Goal: Check status: Check status

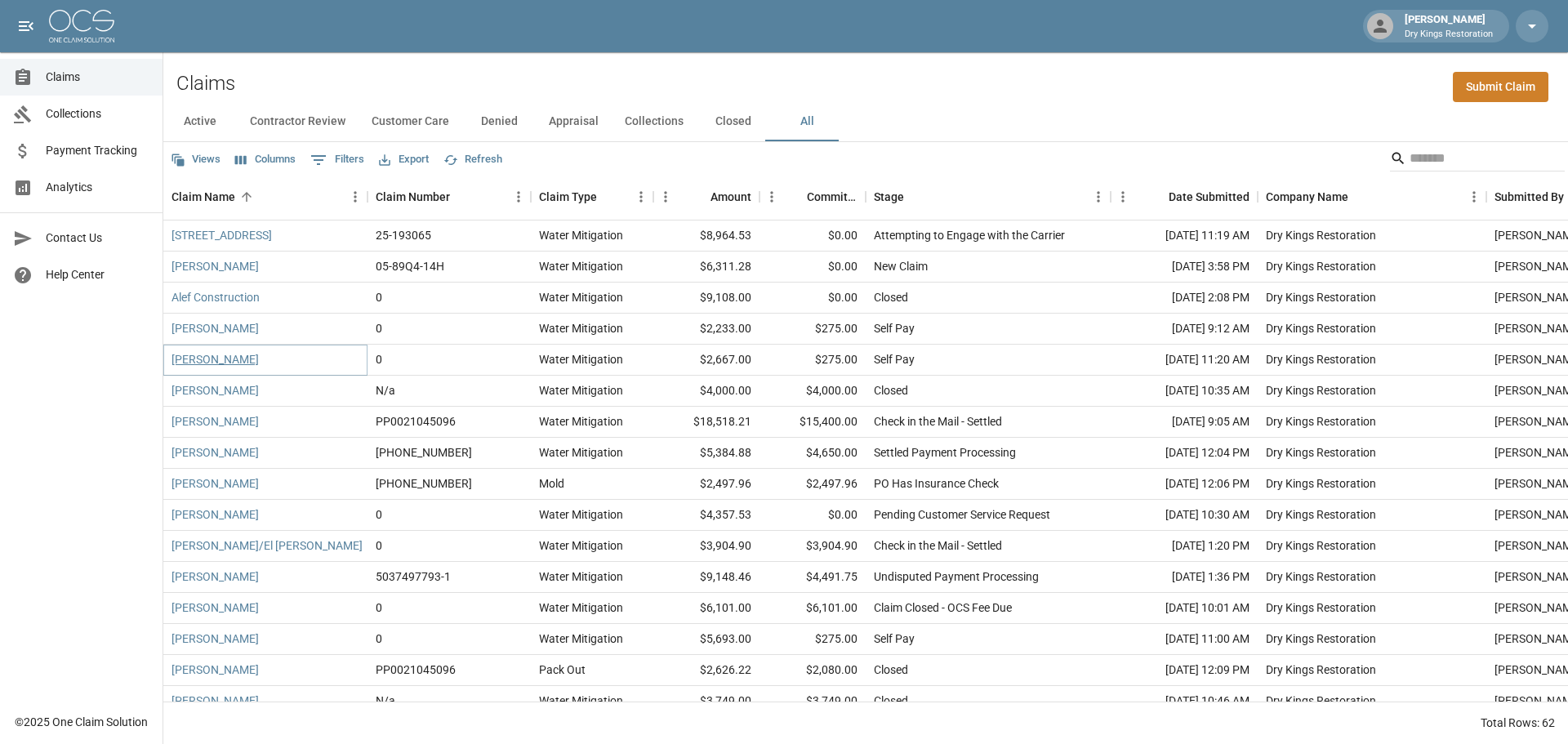
click at [200, 356] on link "[PERSON_NAME]" at bounding box center [215, 360] width 87 height 16
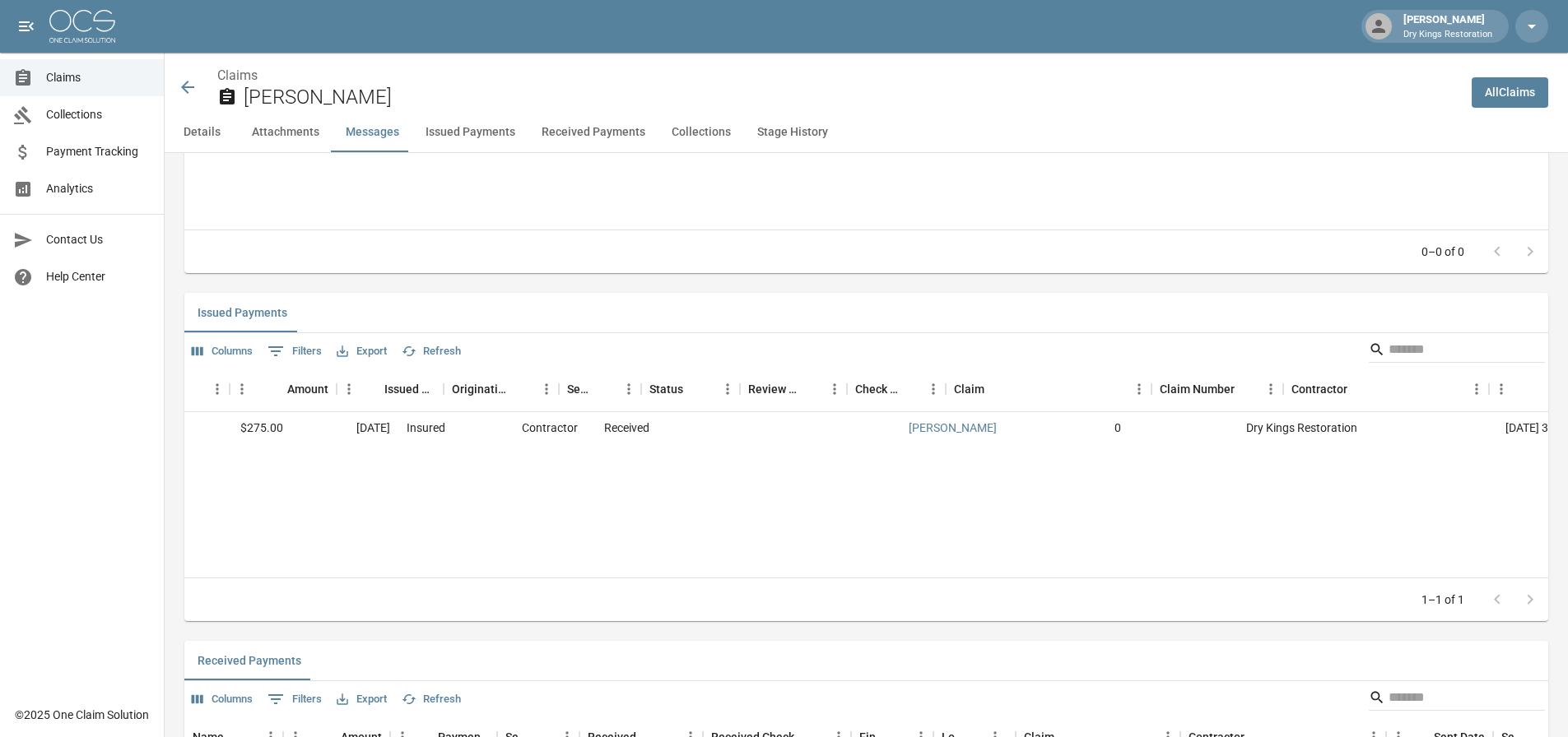
scroll to position [0, 163]
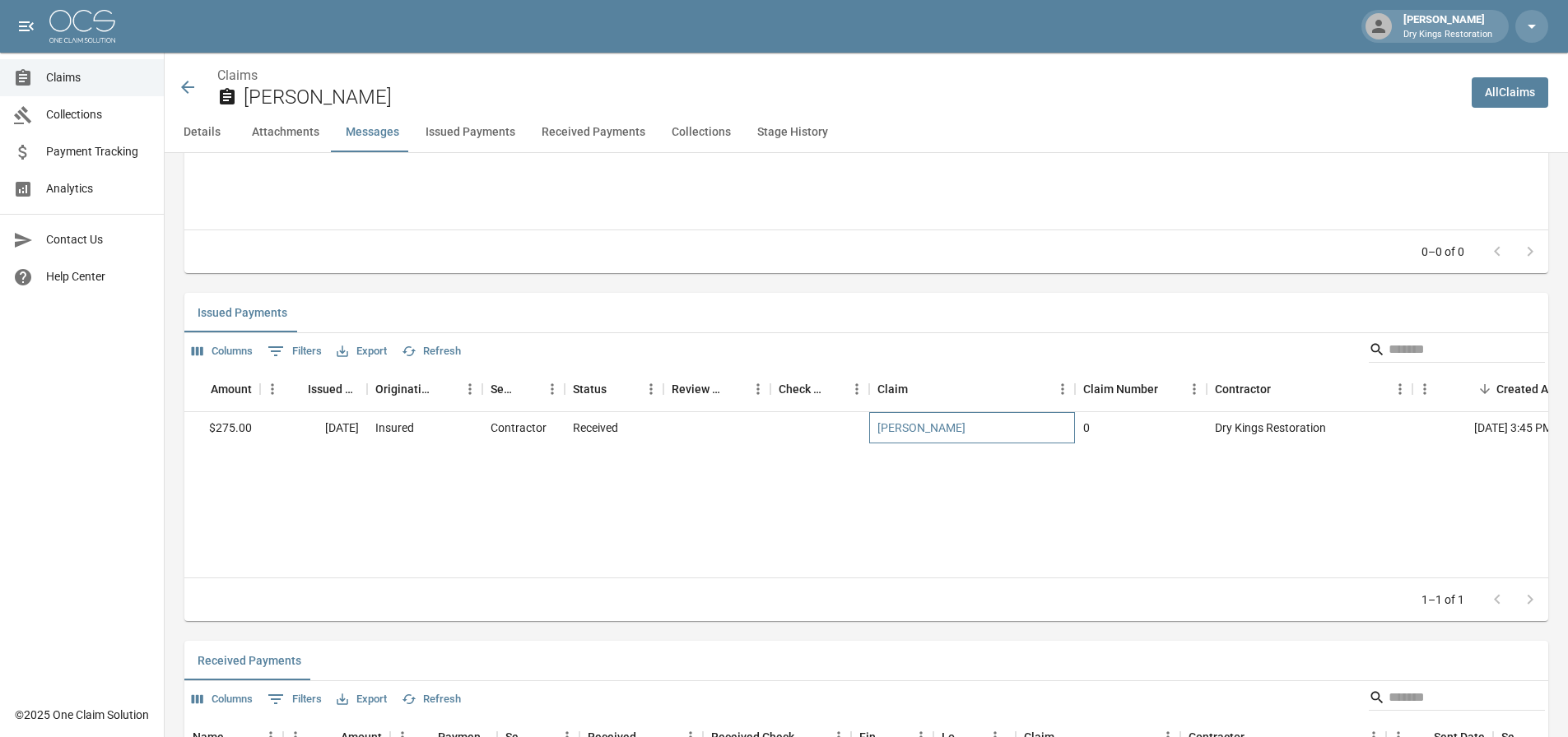
click at [1002, 440] on div "[PERSON_NAME]" at bounding box center [972, 428] width 206 height 31
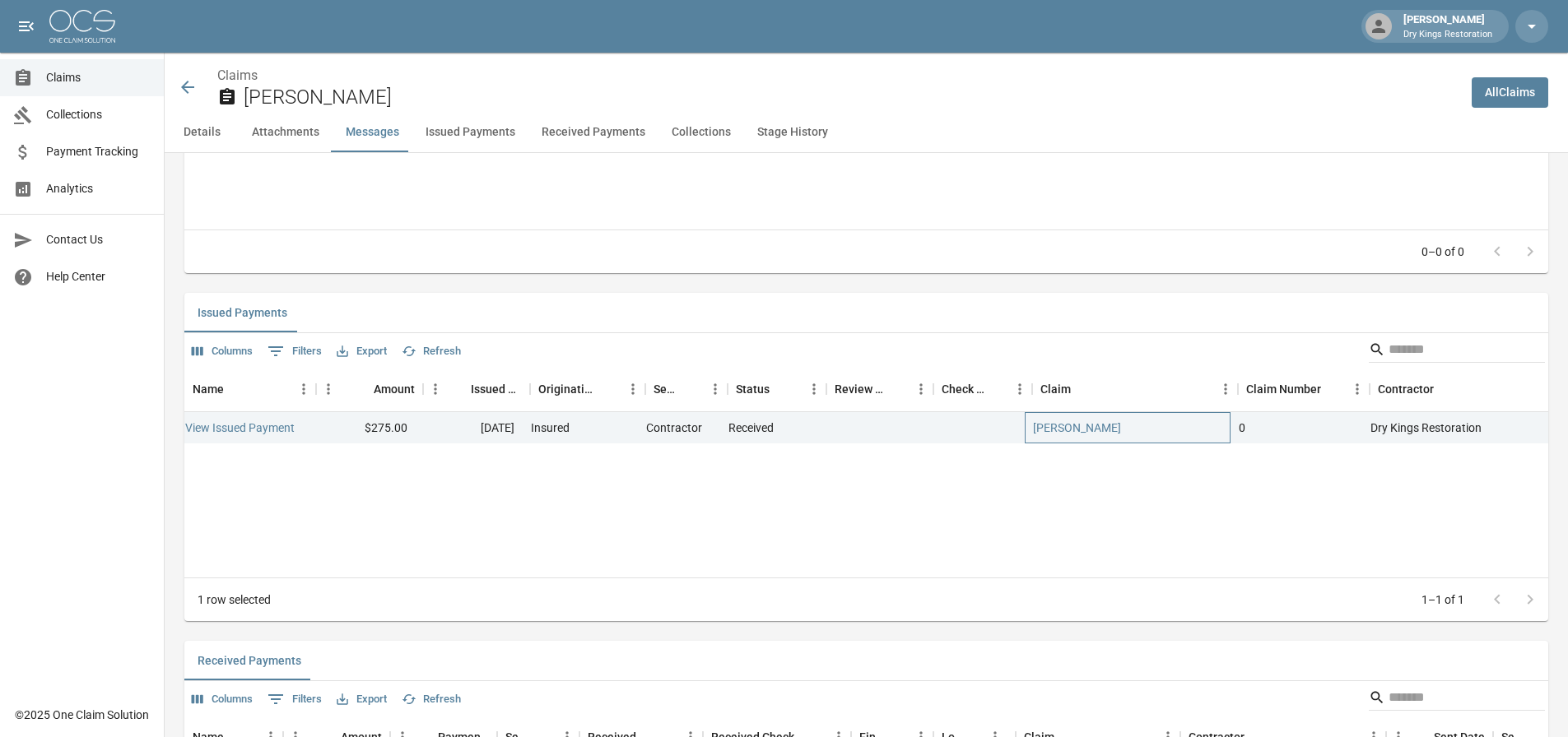
scroll to position [0, 0]
click at [266, 426] on link "View Issued Payment" at bounding box center [247, 428] width 109 height 16
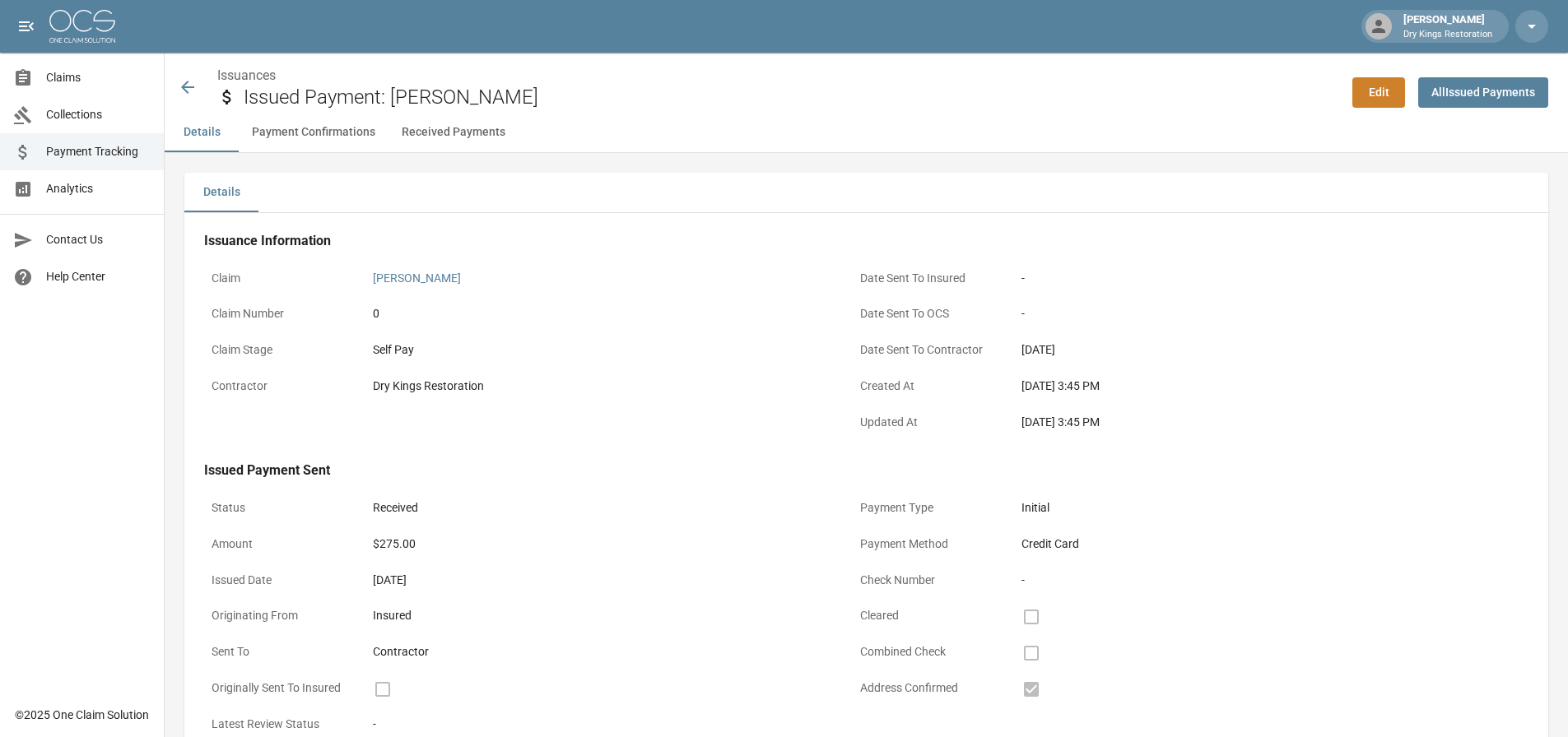
click at [183, 91] on icon at bounding box center [188, 87] width 20 height 20
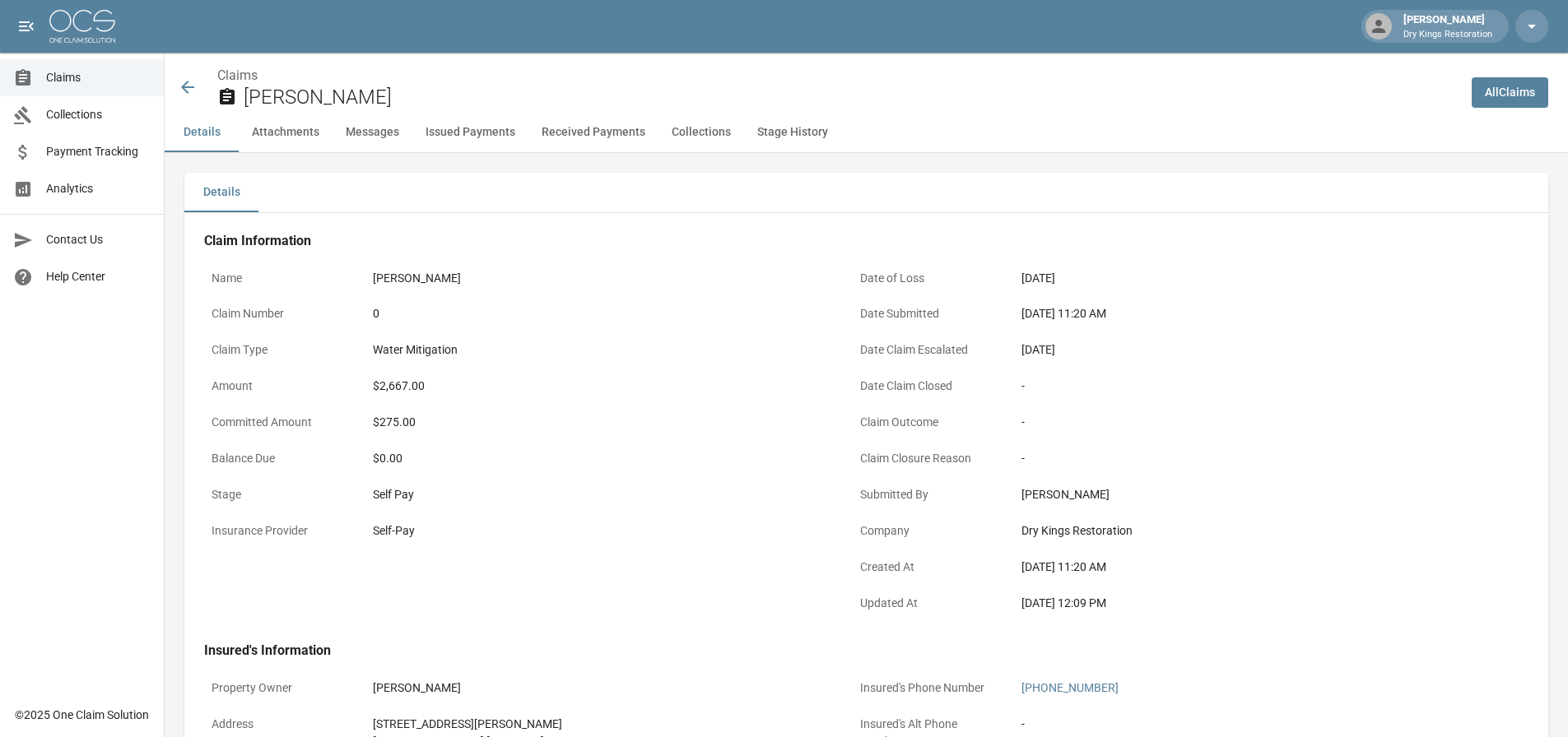
click at [187, 93] on icon at bounding box center [187, 87] width 13 height 13
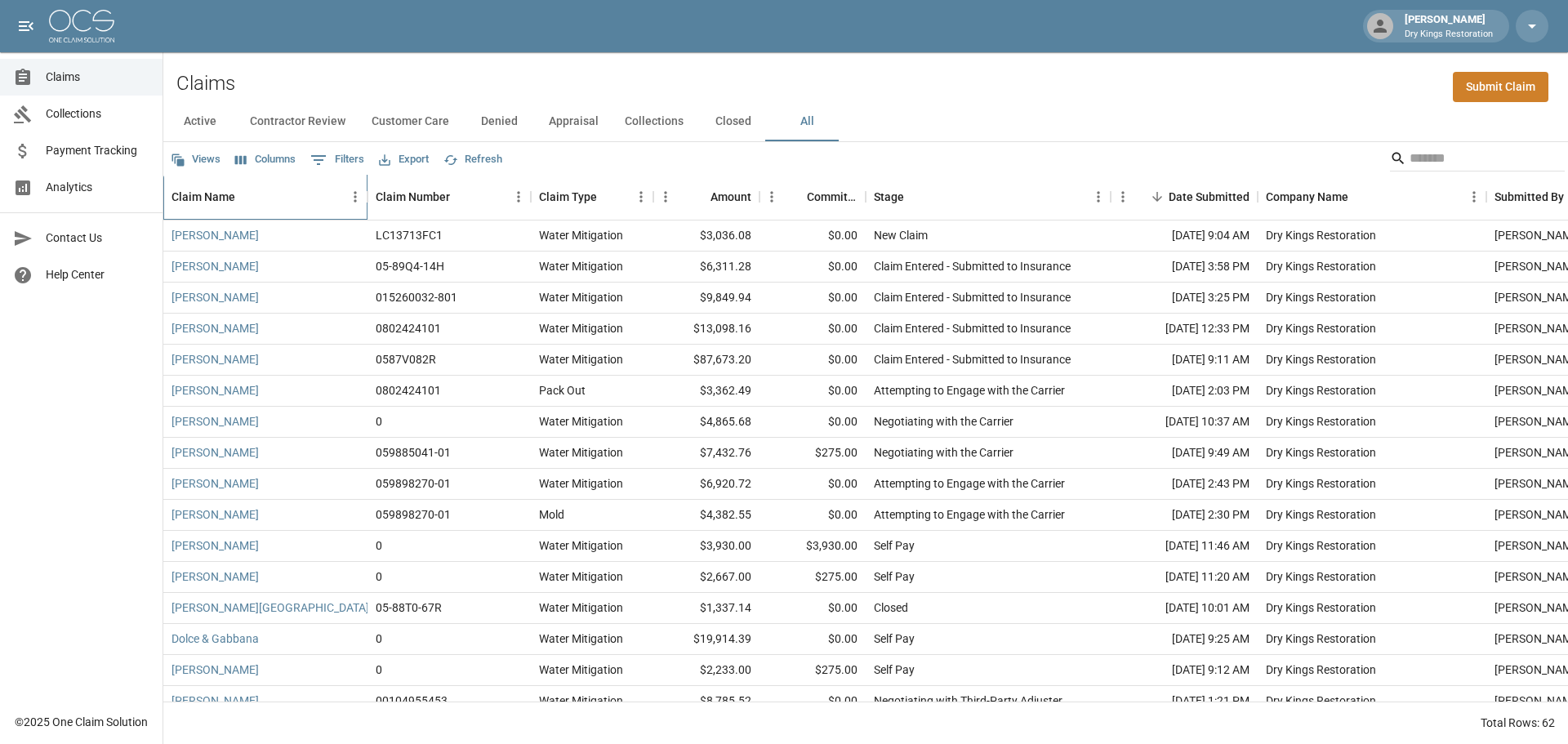
click at [296, 200] on div "Claim Name" at bounding box center [257, 197] width 171 height 46
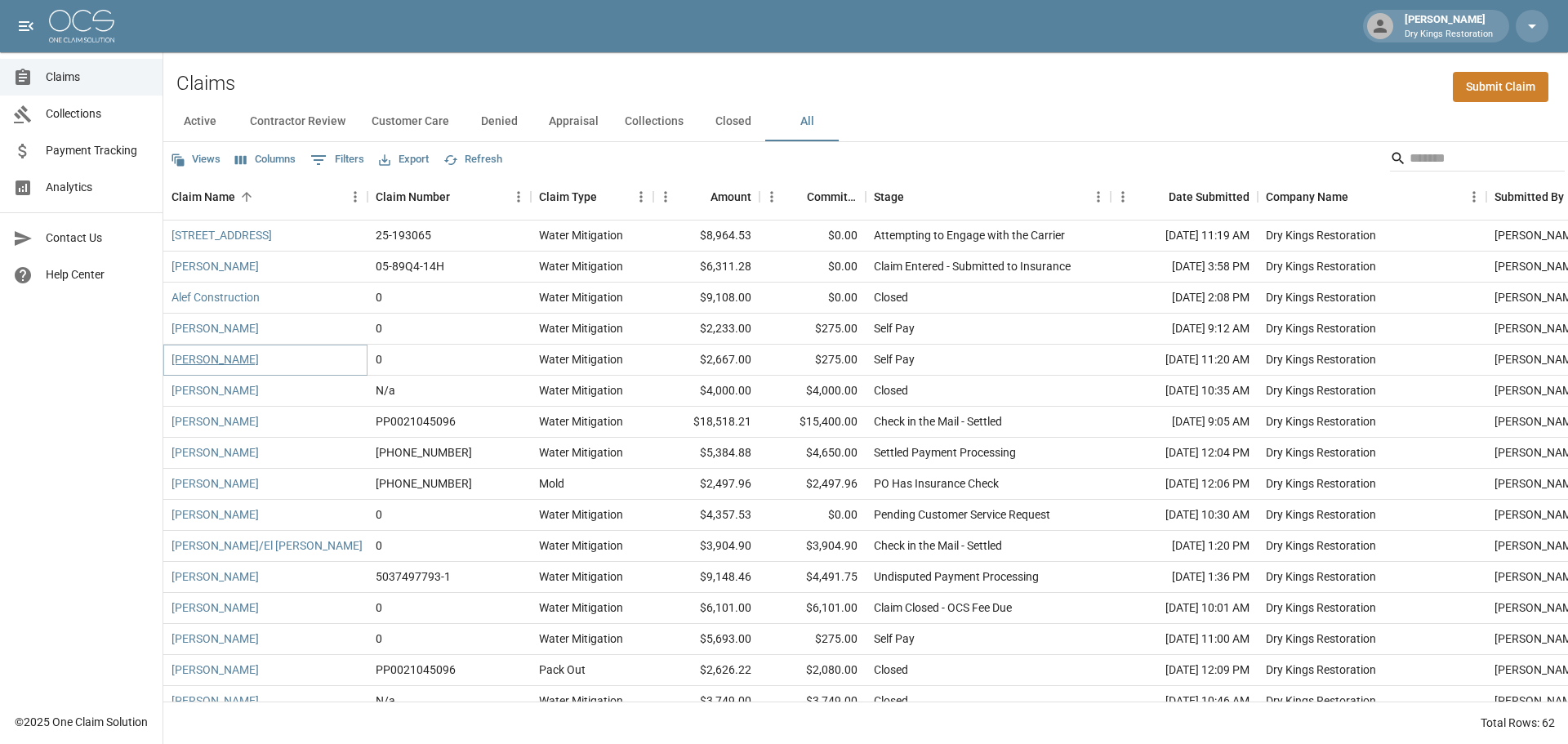
click at [239, 360] on link "[PERSON_NAME]" at bounding box center [215, 360] width 87 height 16
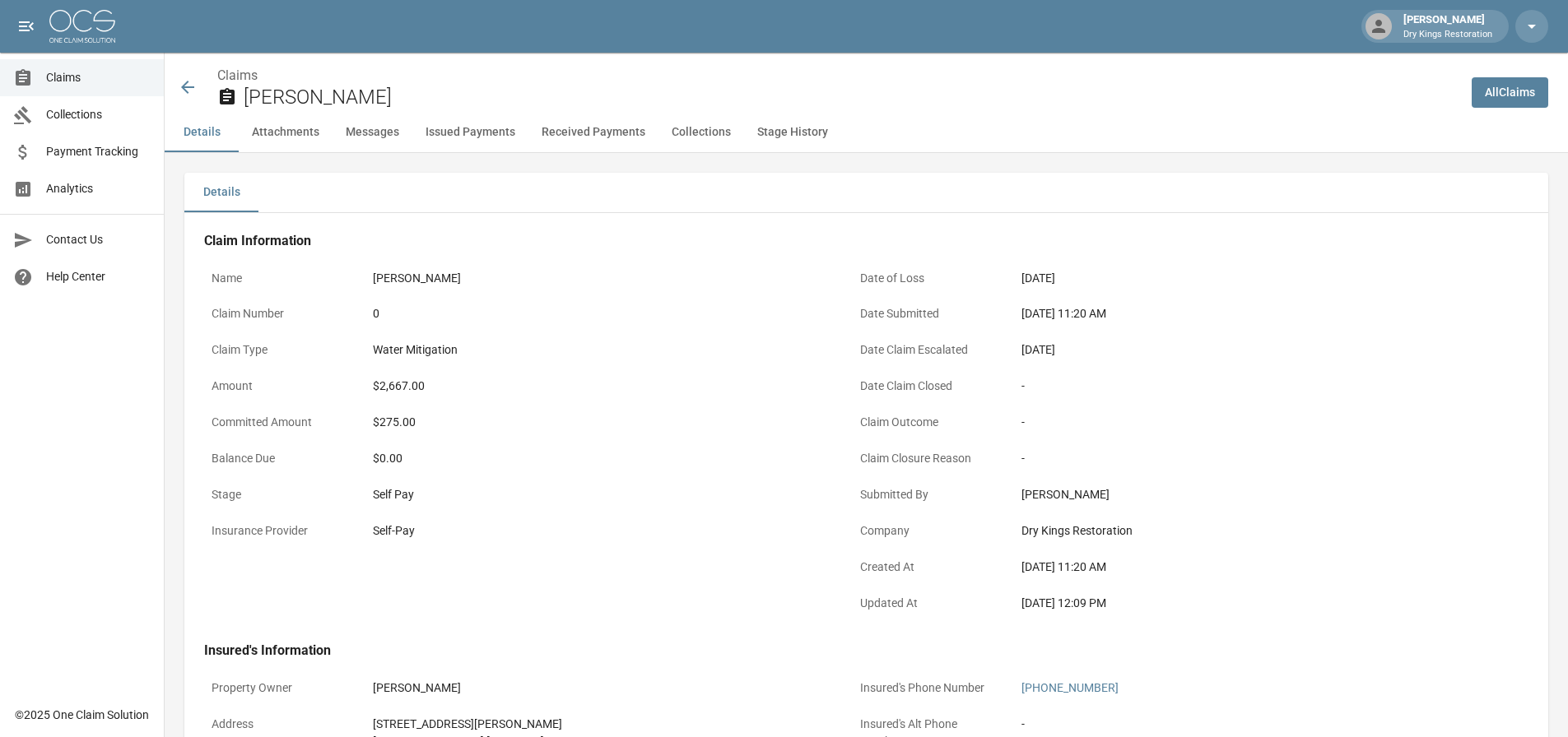
click at [371, 133] on button "Messages" at bounding box center [372, 132] width 80 height 39
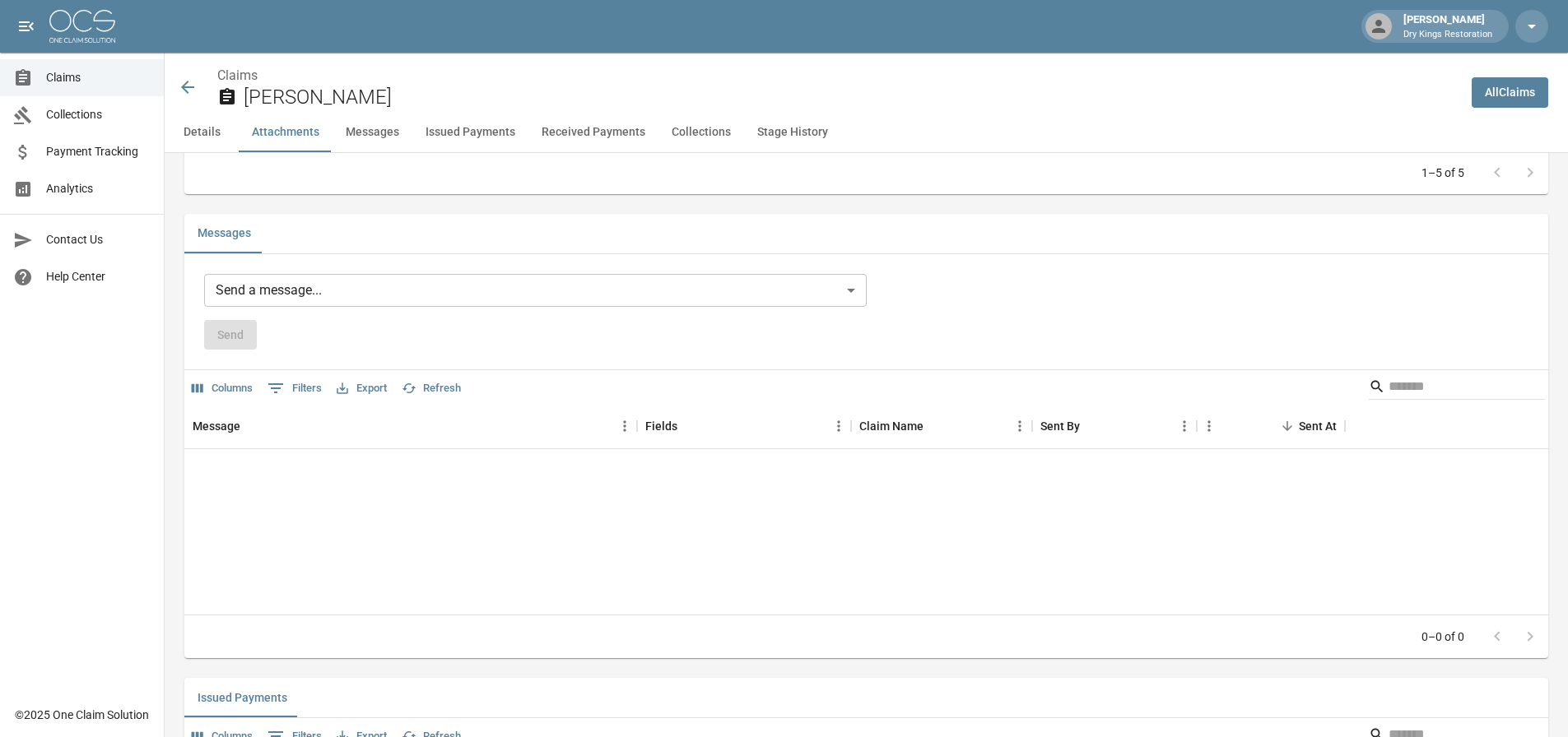
scroll to position [1268, 0]
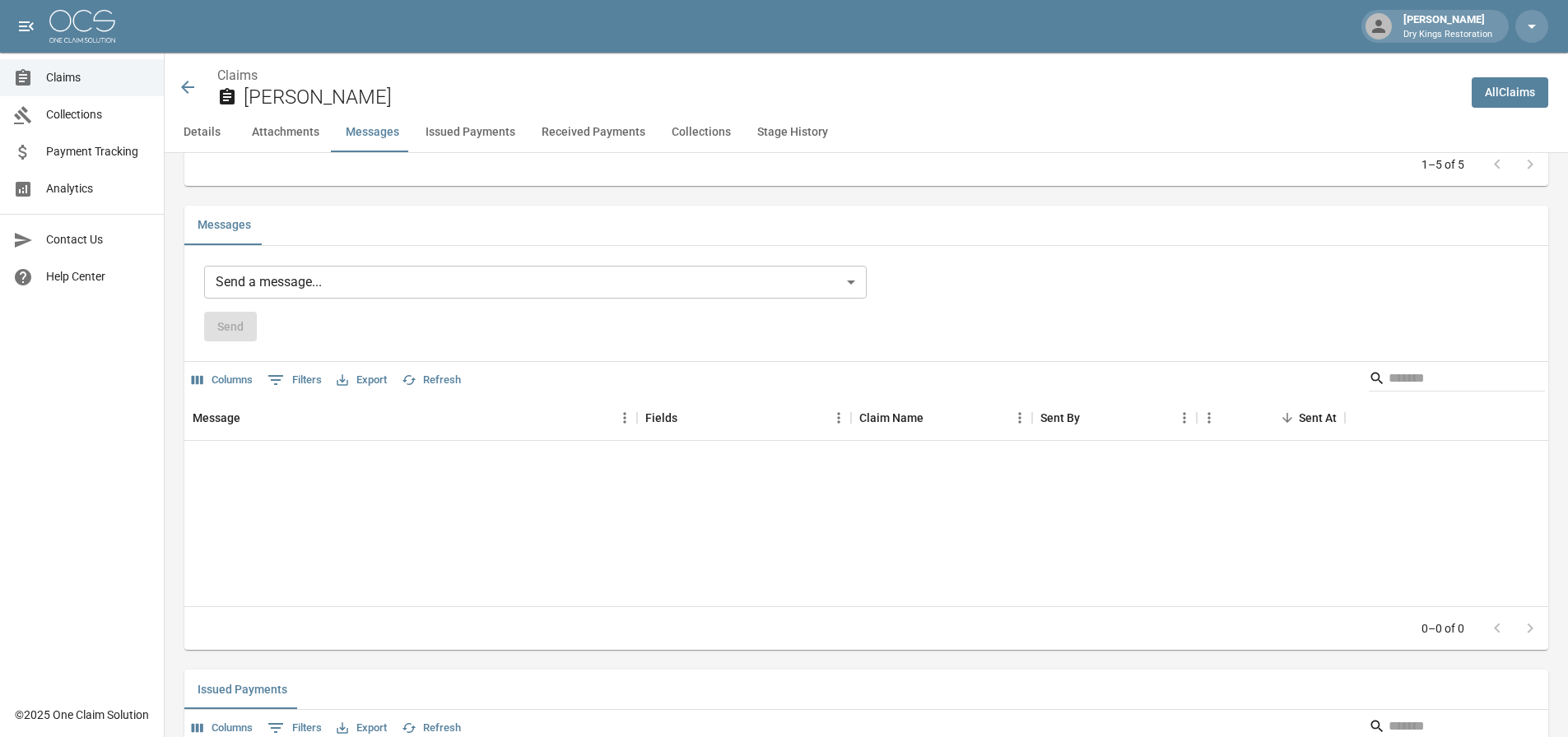
click at [292, 131] on button "Attachments" at bounding box center [285, 132] width 94 height 39
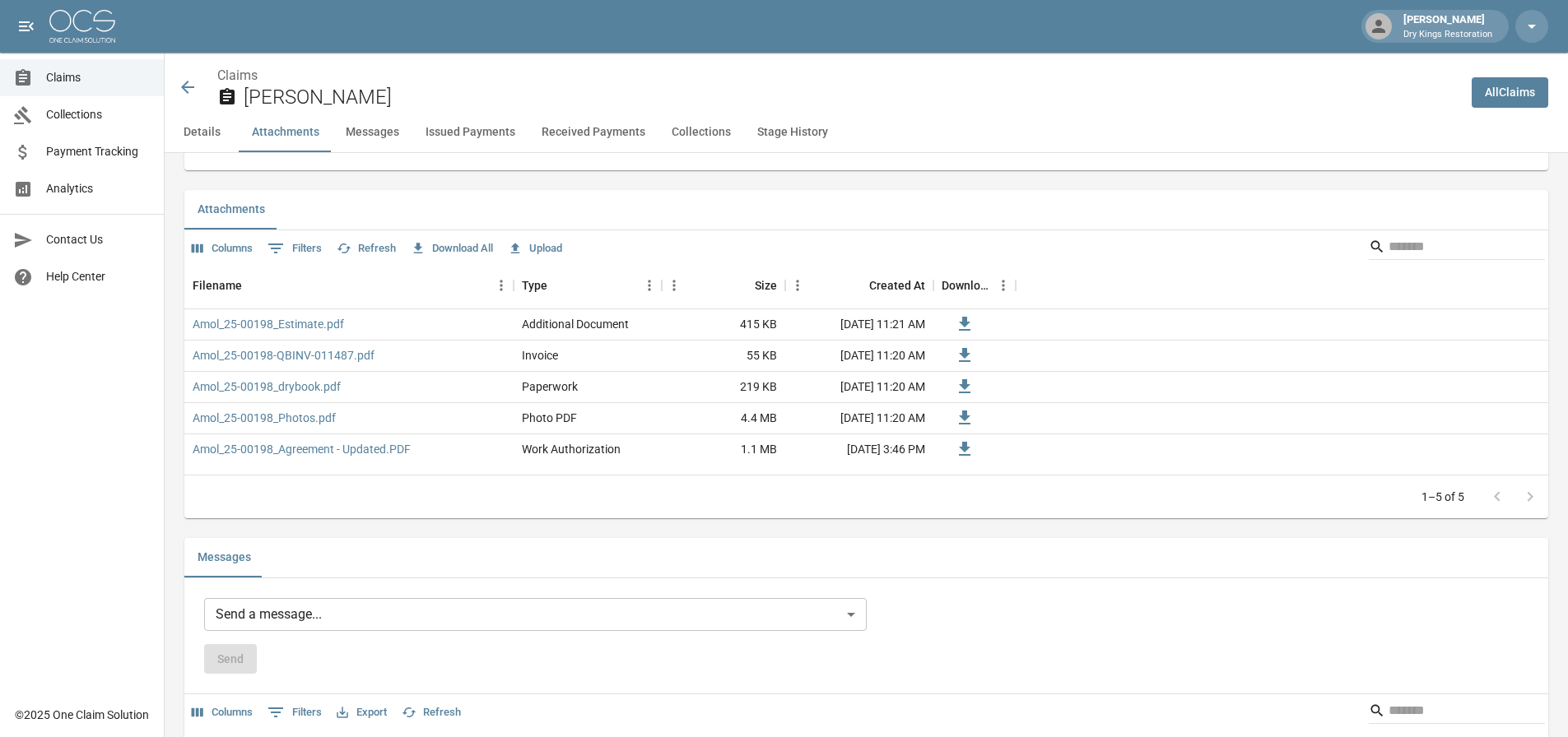
scroll to position [920, 0]
